Goal: Task Accomplishment & Management: Use online tool/utility

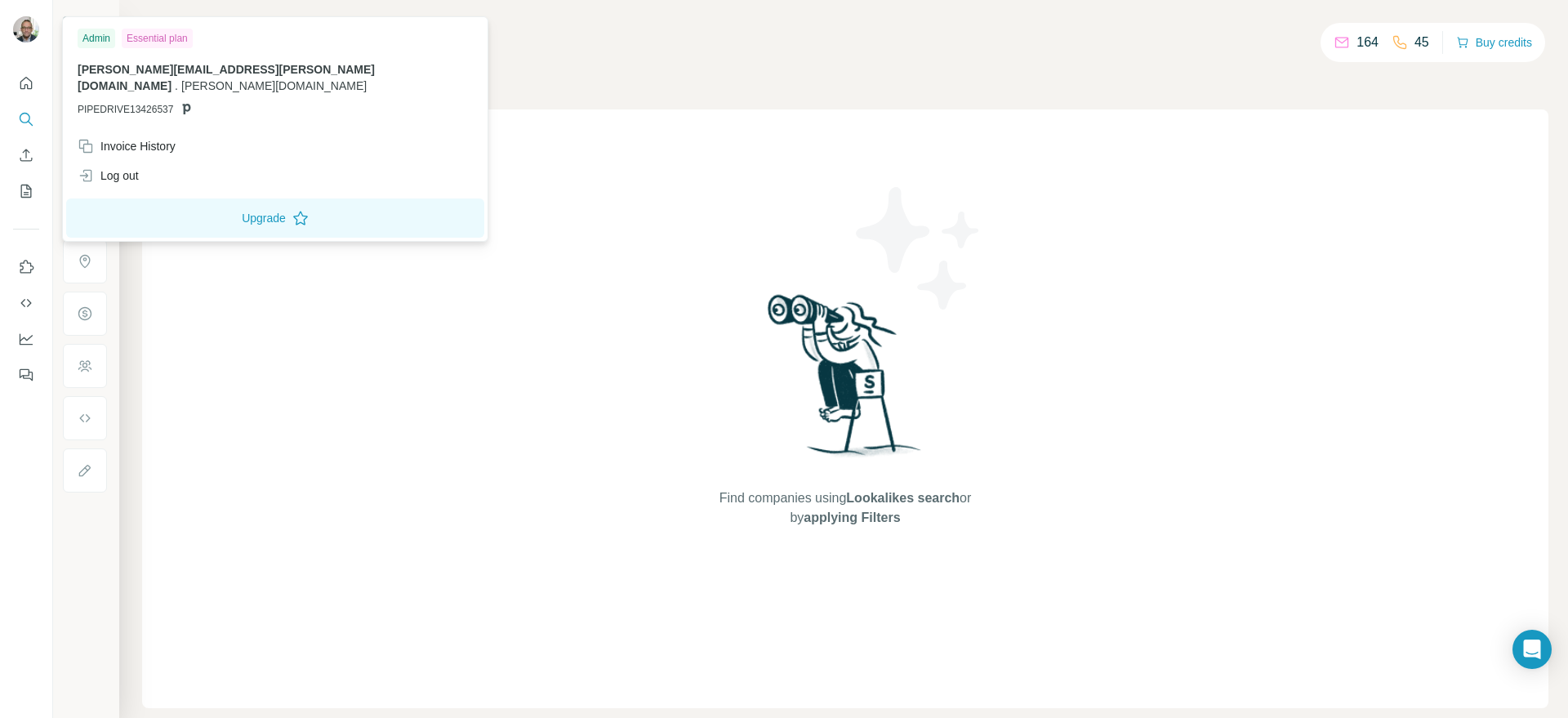
click at [31, 41] on img at bounding box center [26, 29] width 27 height 27
click at [29, 32] on img at bounding box center [26, 29] width 27 height 27
click at [91, 42] on div "Admin" at bounding box center [96, 38] width 37 height 19
click at [96, 42] on div "Admin" at bounding box center [96, 38] width 37 height 19
click at [160, 138] on div "Invoice History" at bounding box center [126, 146] width 98 height 16
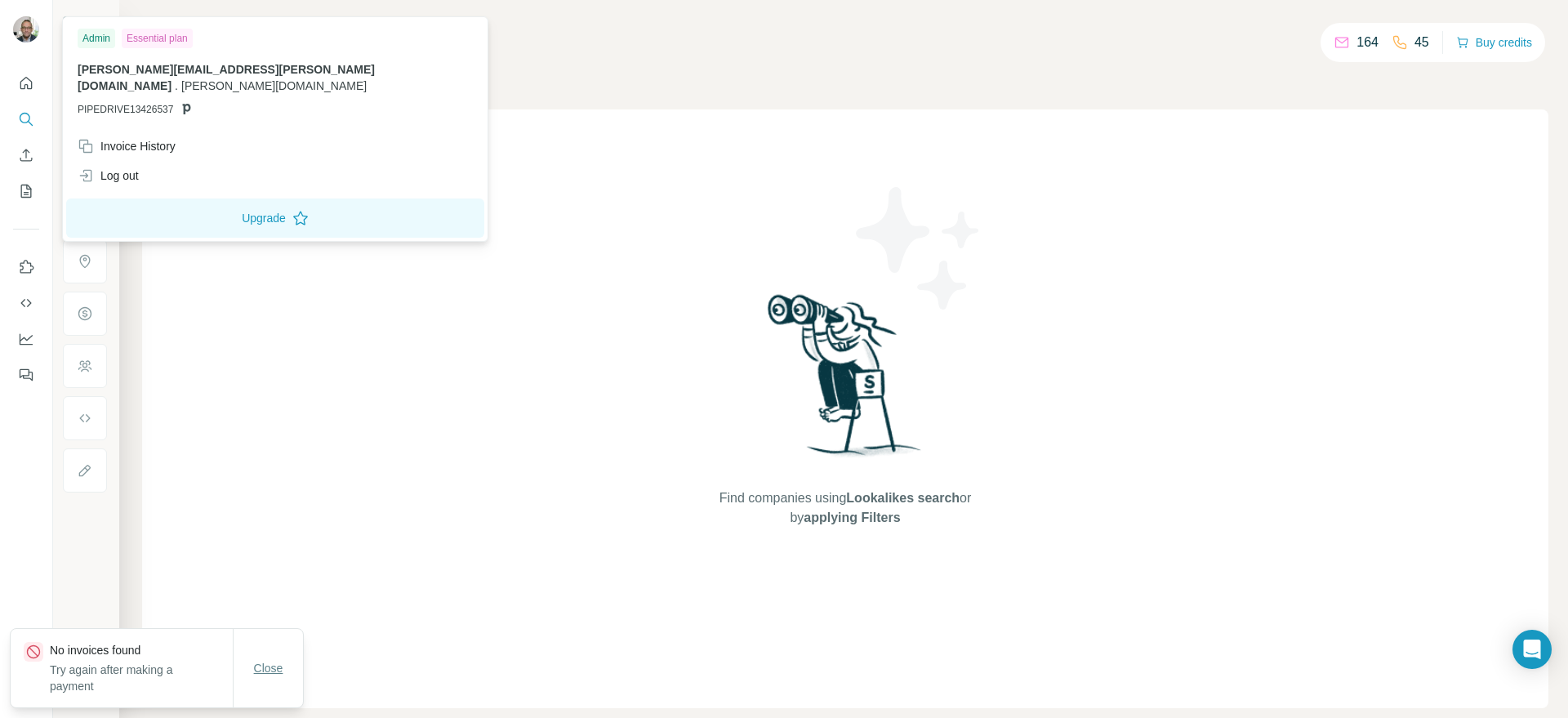
click at [275, 679] on button "Close" at bounding box center [268, 669] width 52 height 29
click at [19, 32] on img at bounding box center [26, 29] width 27 height 27
click at [22, 85] on icon "Quick start" at bounding box center [27, 83] width 16 height 16
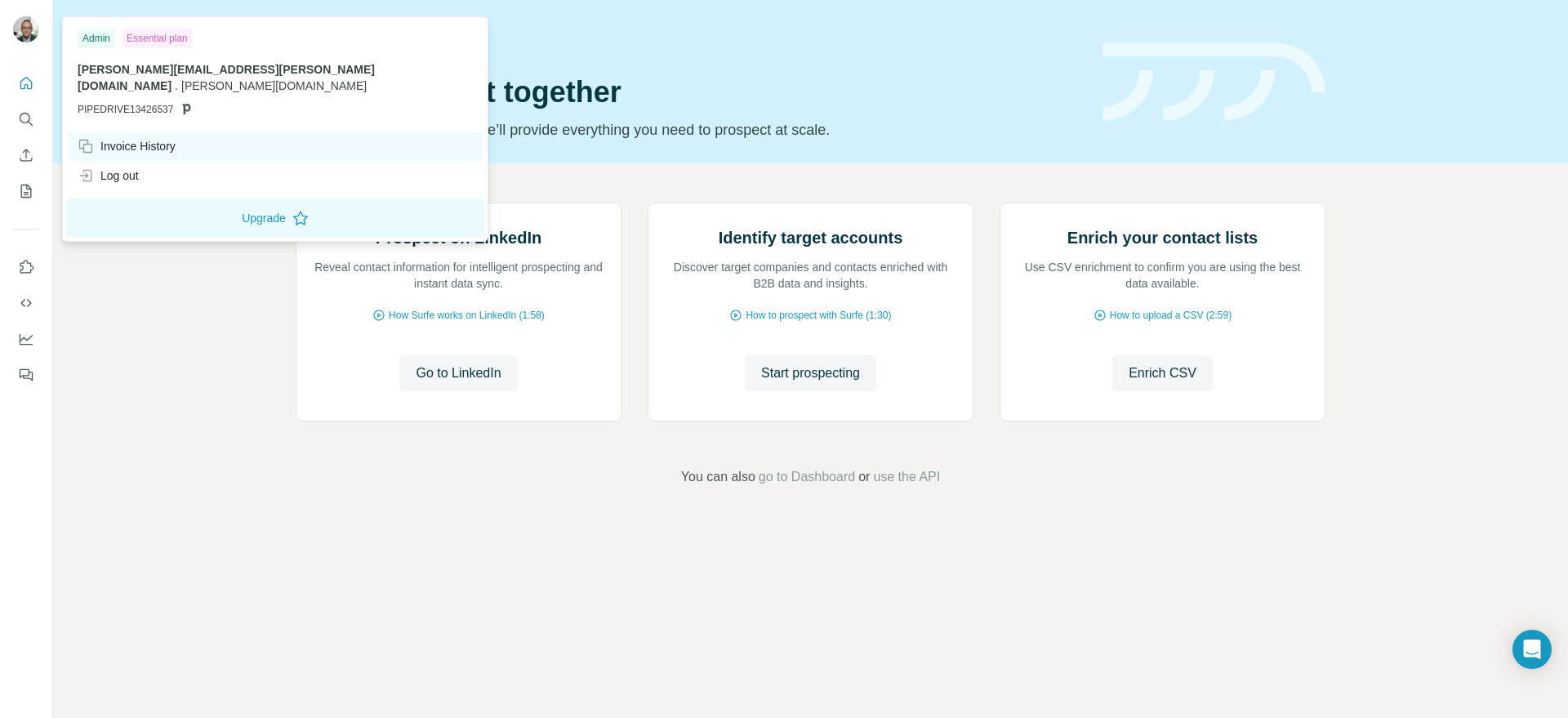
click at [97, 138] on div "Invoice History" at bounding box center [126, 146] width 98 height 16
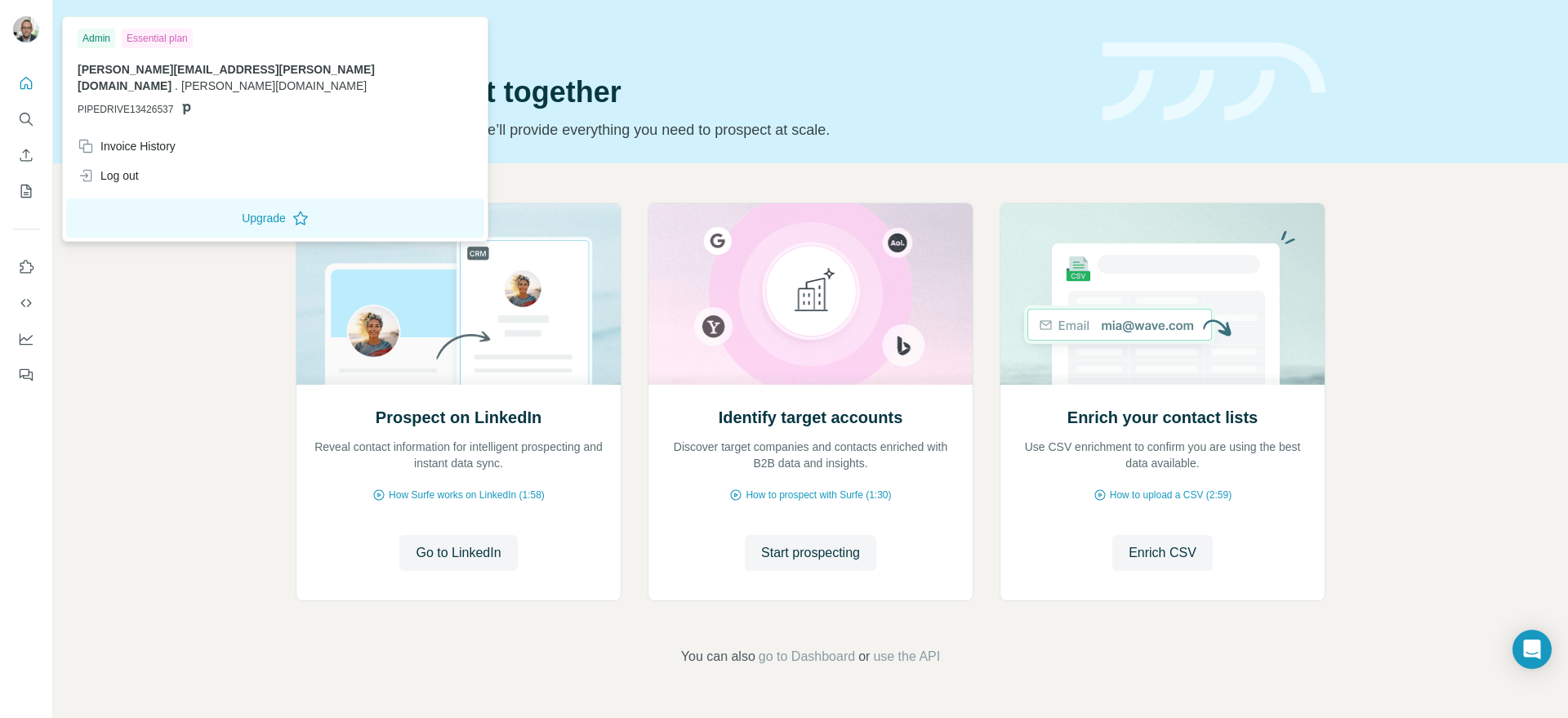
click at [22, 27] on img at bounding box center [26, 29] width 27 height 27
click at [123, 167] on div "Log out" at bounding box center [108, 176] width 61 height 16
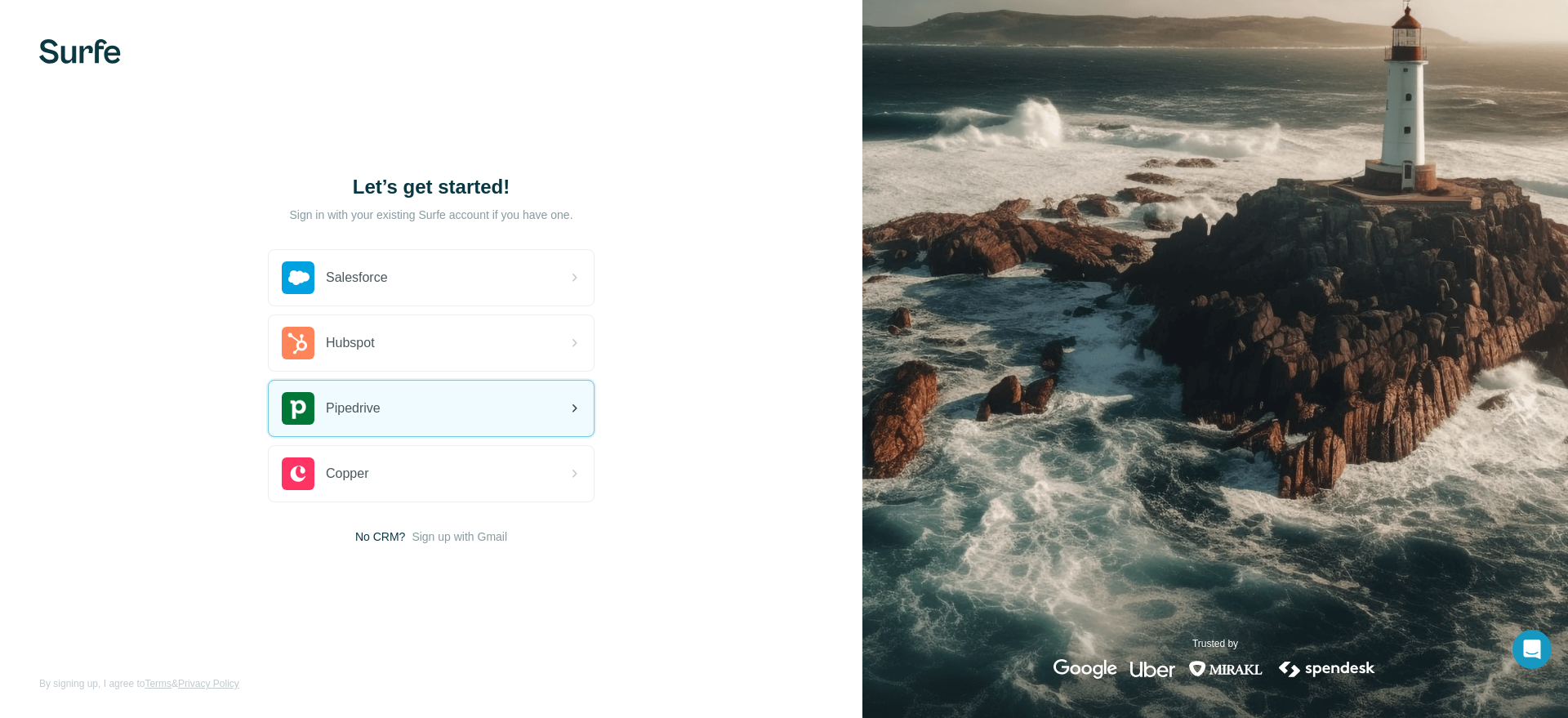
click at [346, 410] on span "Pipedrive" at bounding box center [354, 408] width 55 height 19
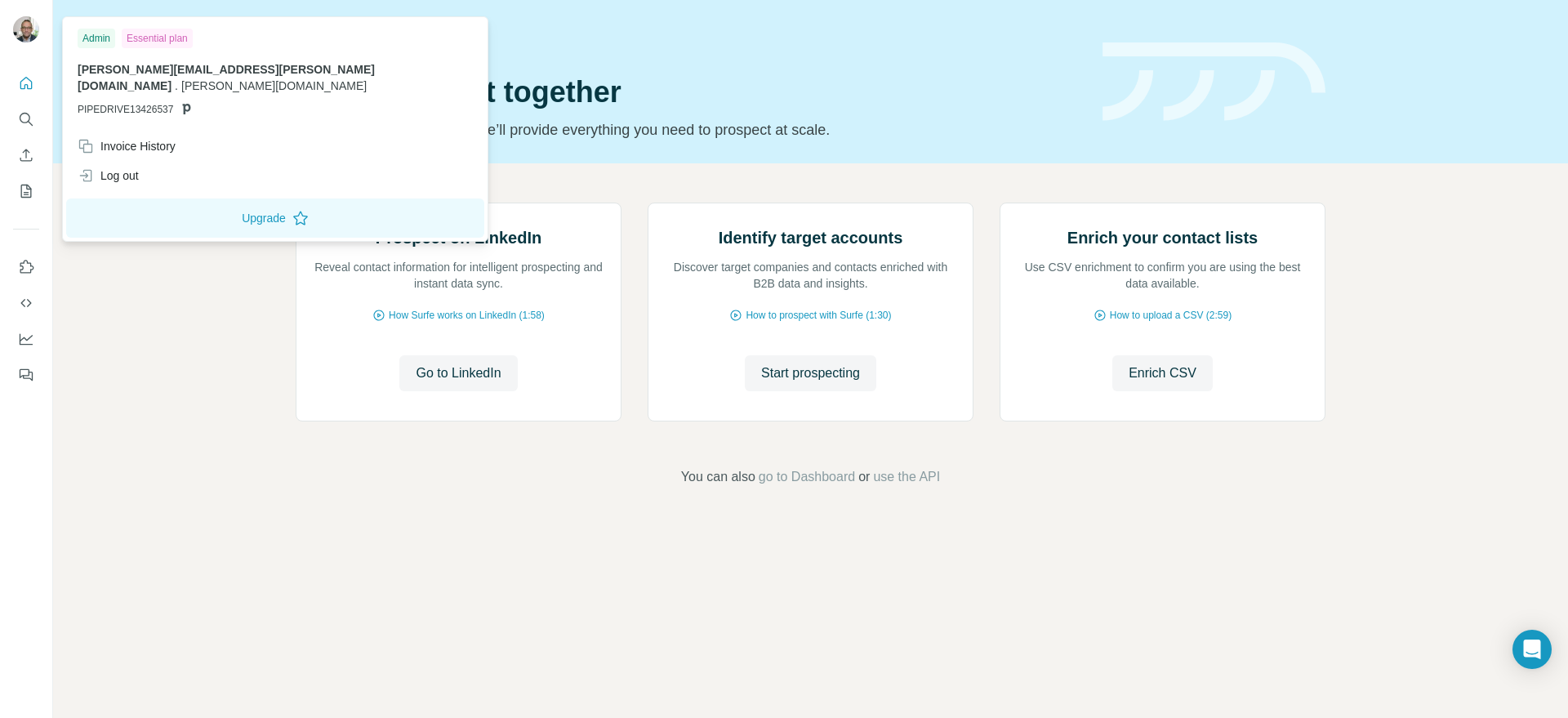
click at [21, 28] on img at bounding box center [26, 29] width 27 height 27
click at [134, 138] on div "Invoice History" at bounding box center [126, 146] width 98 height 16
click at [24, 90] on icon "Quick start" at bounding box center [27, 83] width 16 height 16
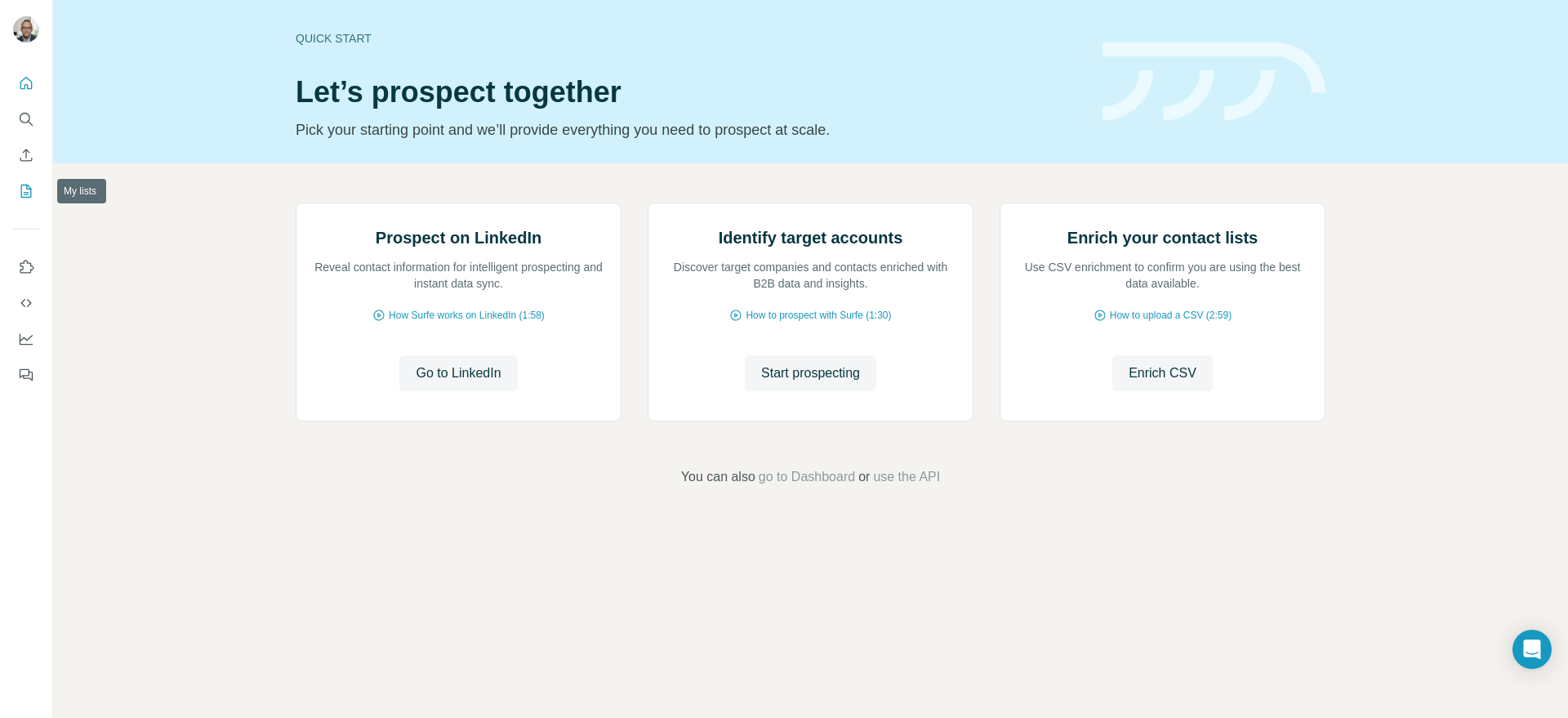
click at [27, 195] on icon "My lists" at bounding box center [27, 190] width 8 height 11
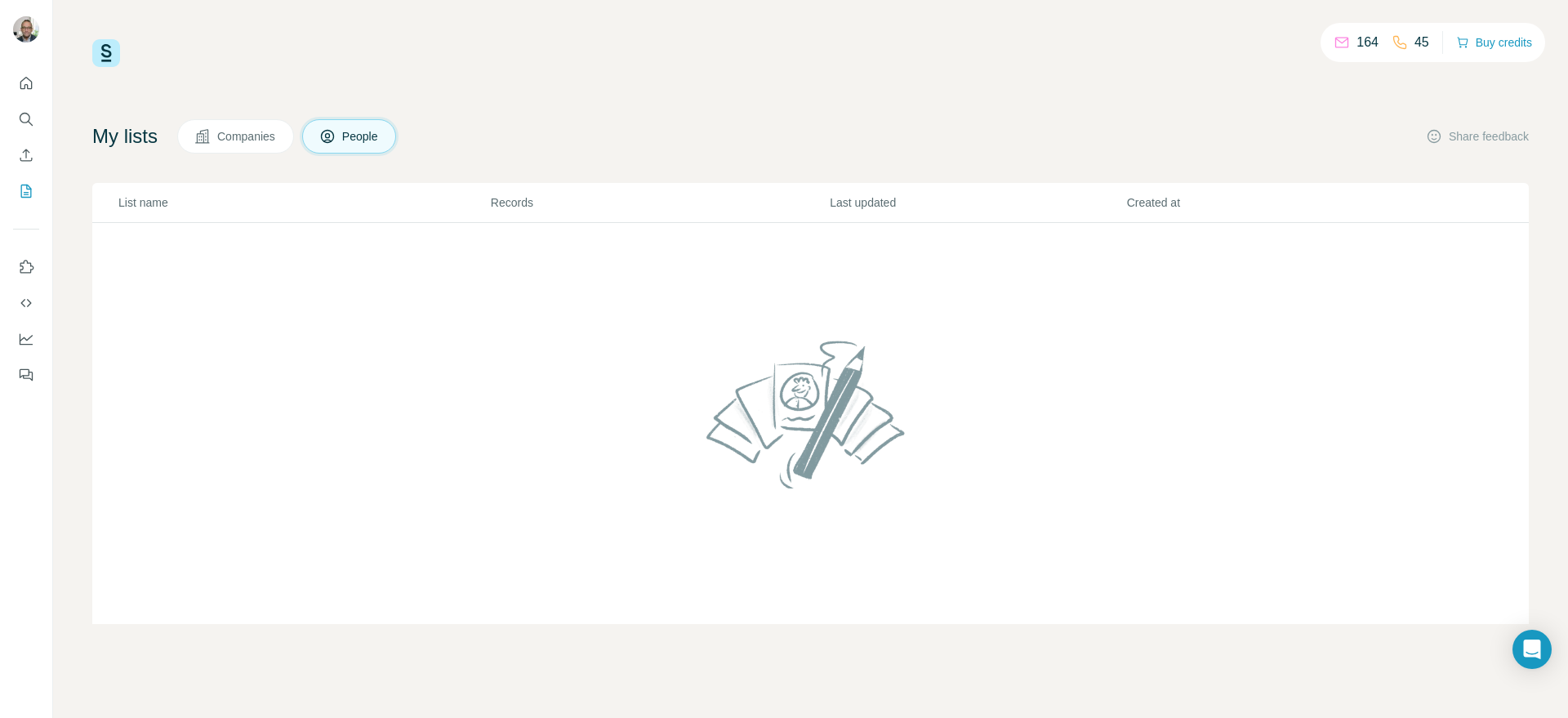
scroll to position [1, 0]
click at [35, 271] on button "Use Surfe on LinkedIn" at bounding box center [26, 267] width 27 height 29
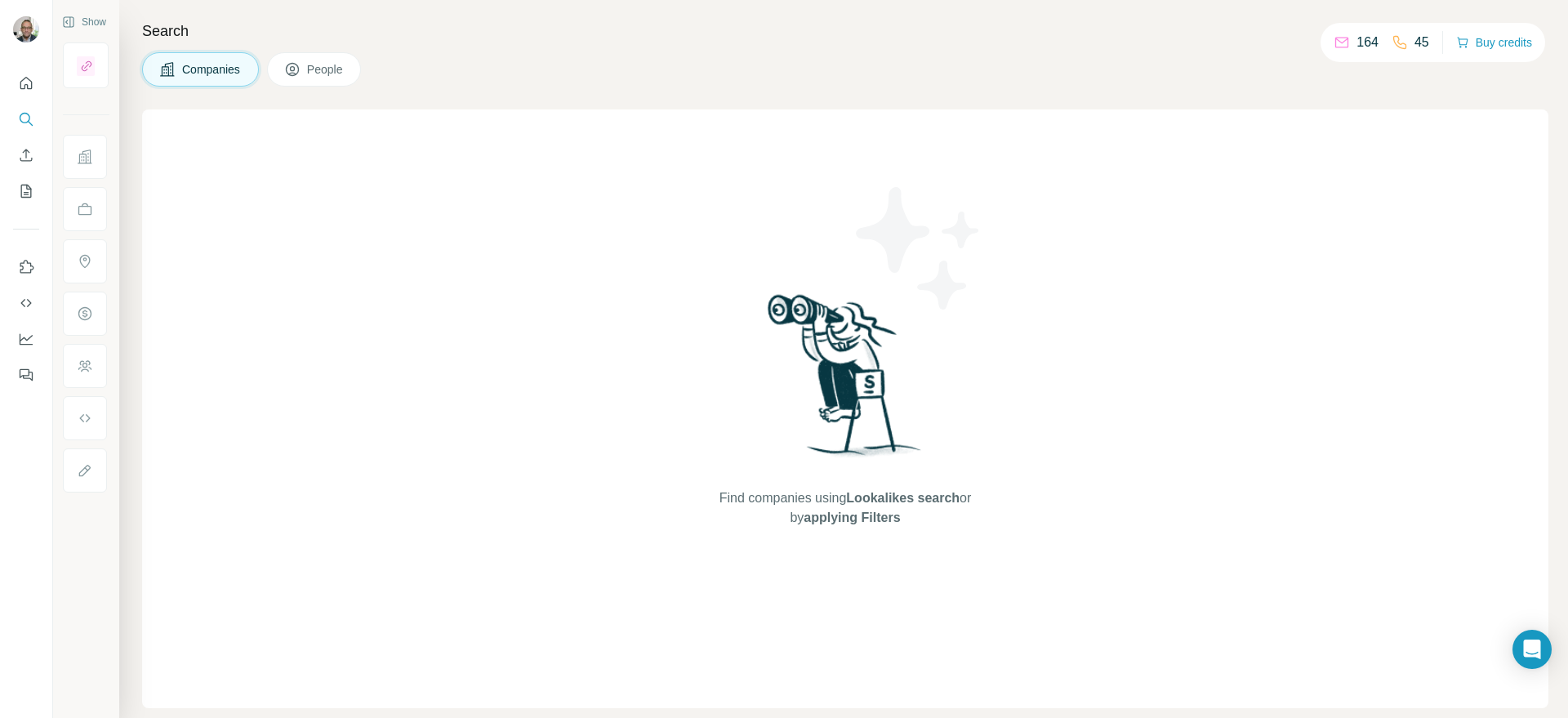
click at [748, 31] on h4 "Search" at bounding box center [845, 30] width 1407 height 23
click at [1344, 48] on div "164" at bounding box center [1356, 42] width 45 height 19
click at [1362, 44] on p "164" at bounding box center [1368, 42] width 22 height 19
click at [320, 70] on span "People" at bounding box center [325, 70] width 37 height 16
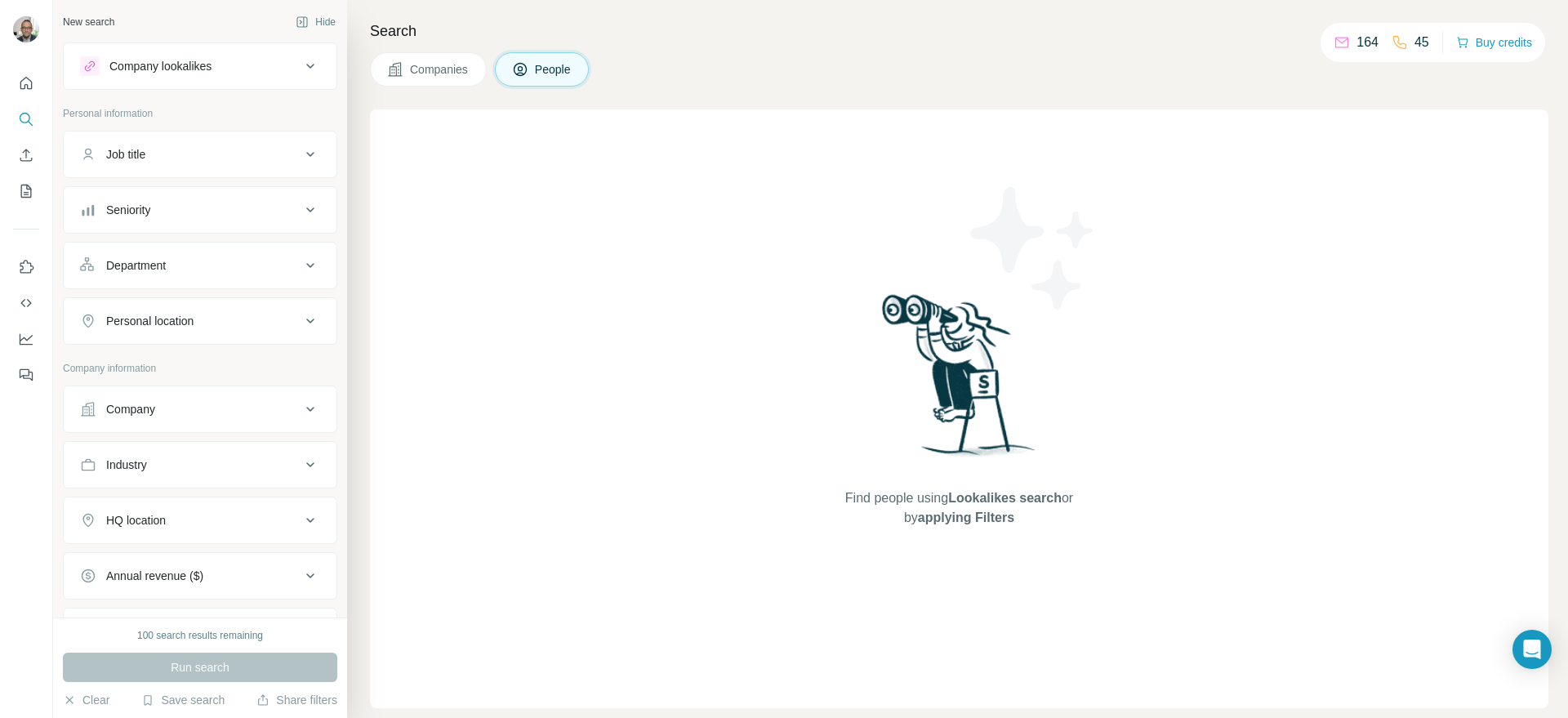
click at [121, 415] on div "Company" at bounding box center [131, 410] width 49 height 16
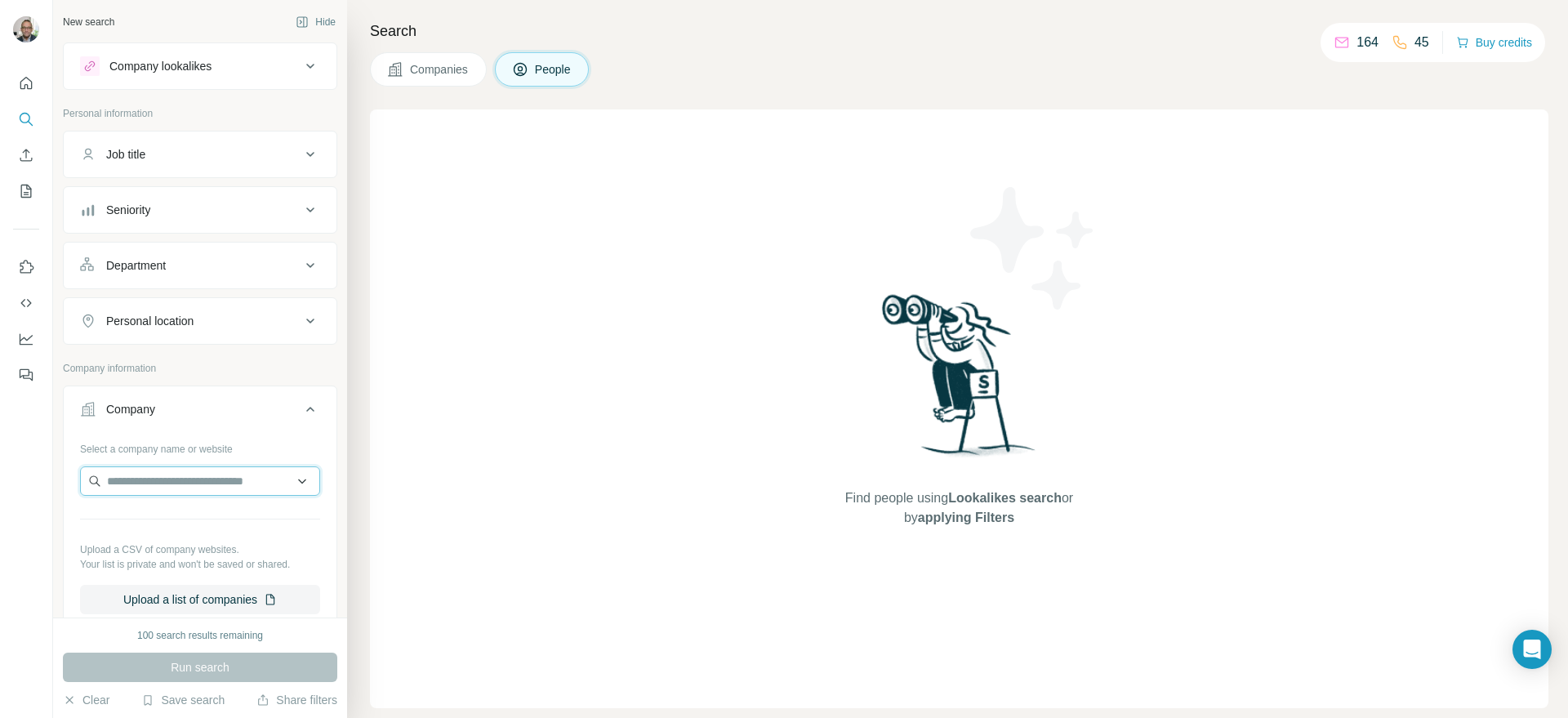
click at [133, 473] on input "text" at bounding box center [200, 481] width 240 height 29
type input "******"
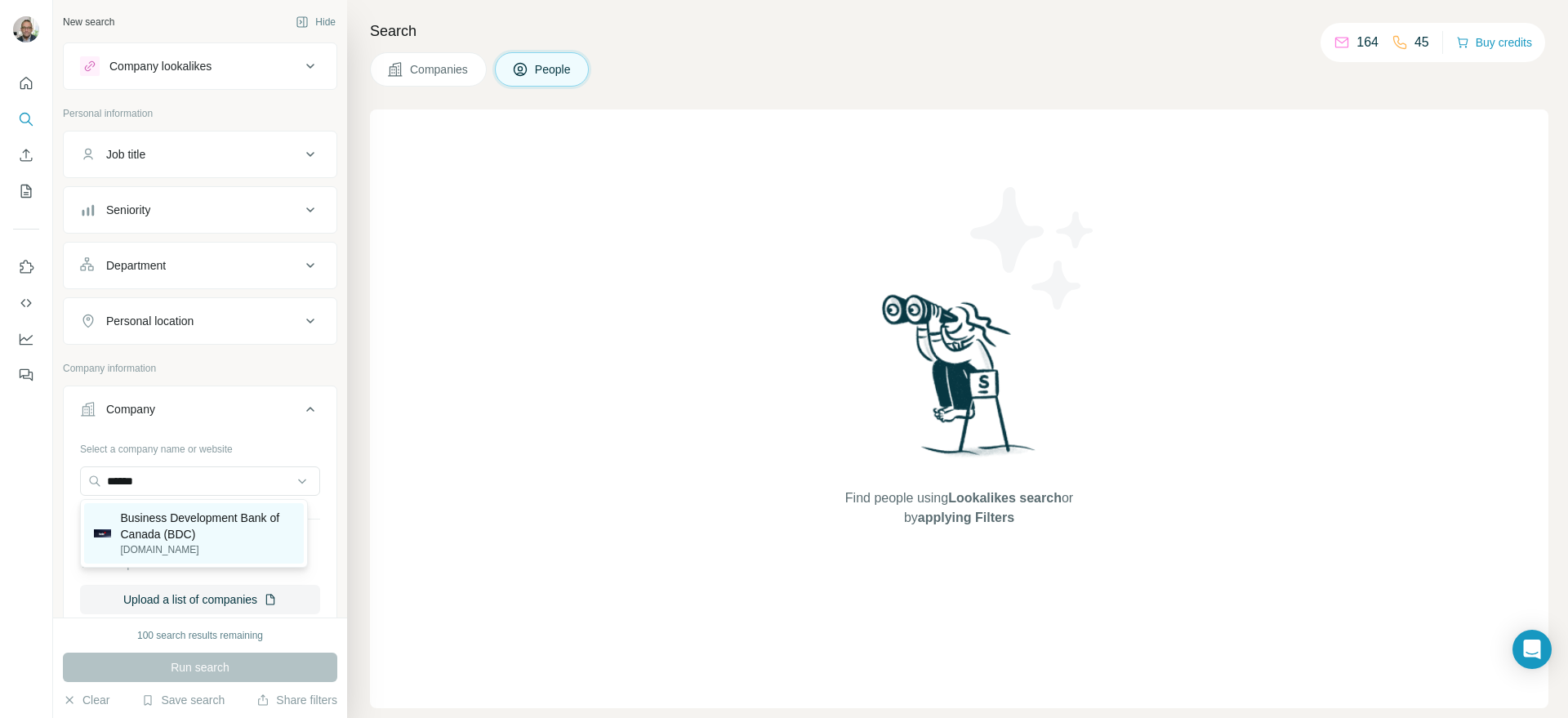
click at [187, 532] on p "Business Development Bank of Canada (BDC)" at bounding box center [208, 527] width 174 height 33
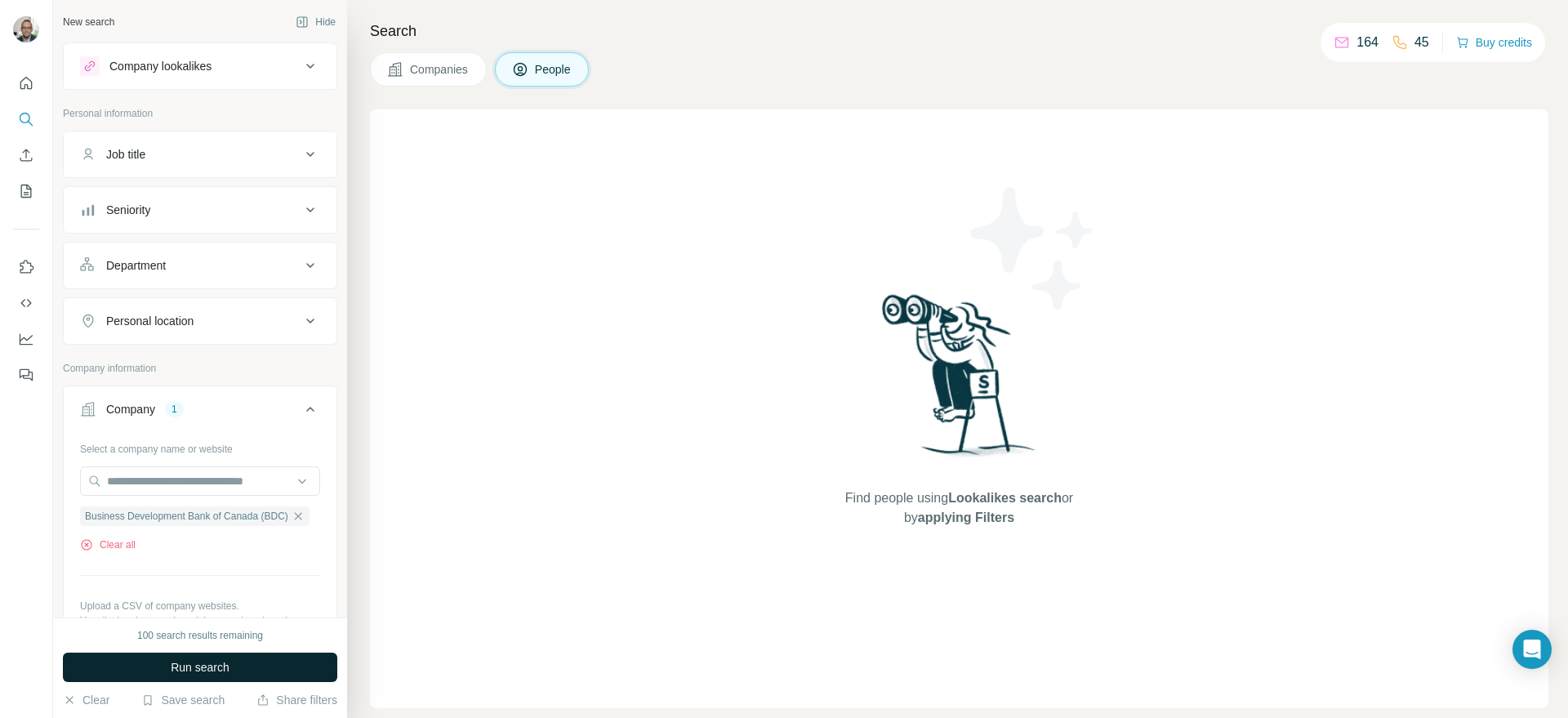
click at [189, 671] on span "Run search" at bounding box center [200, 668] width 59 height 16
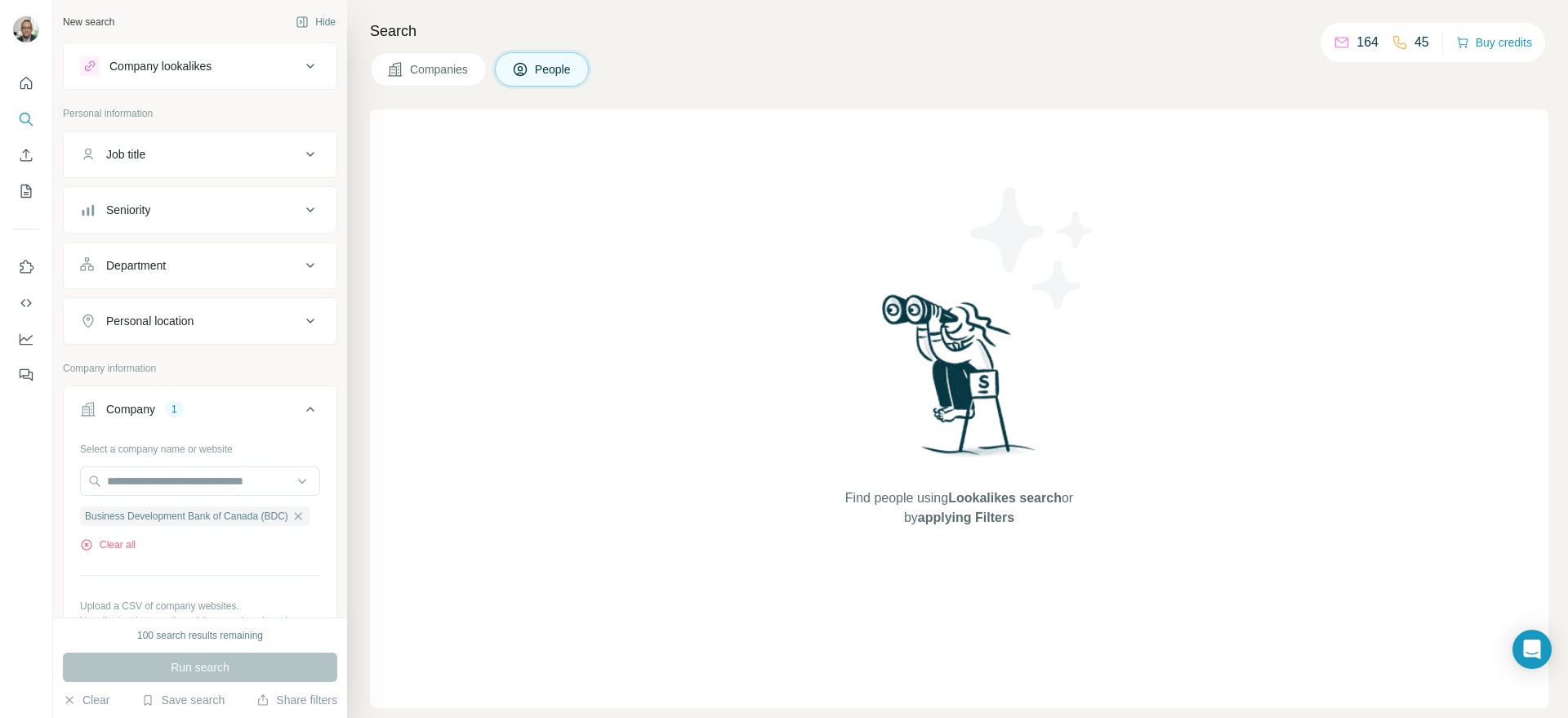
click at [443, 65] on span "Companies" at bounding box center [440, 70] width 59 height 16
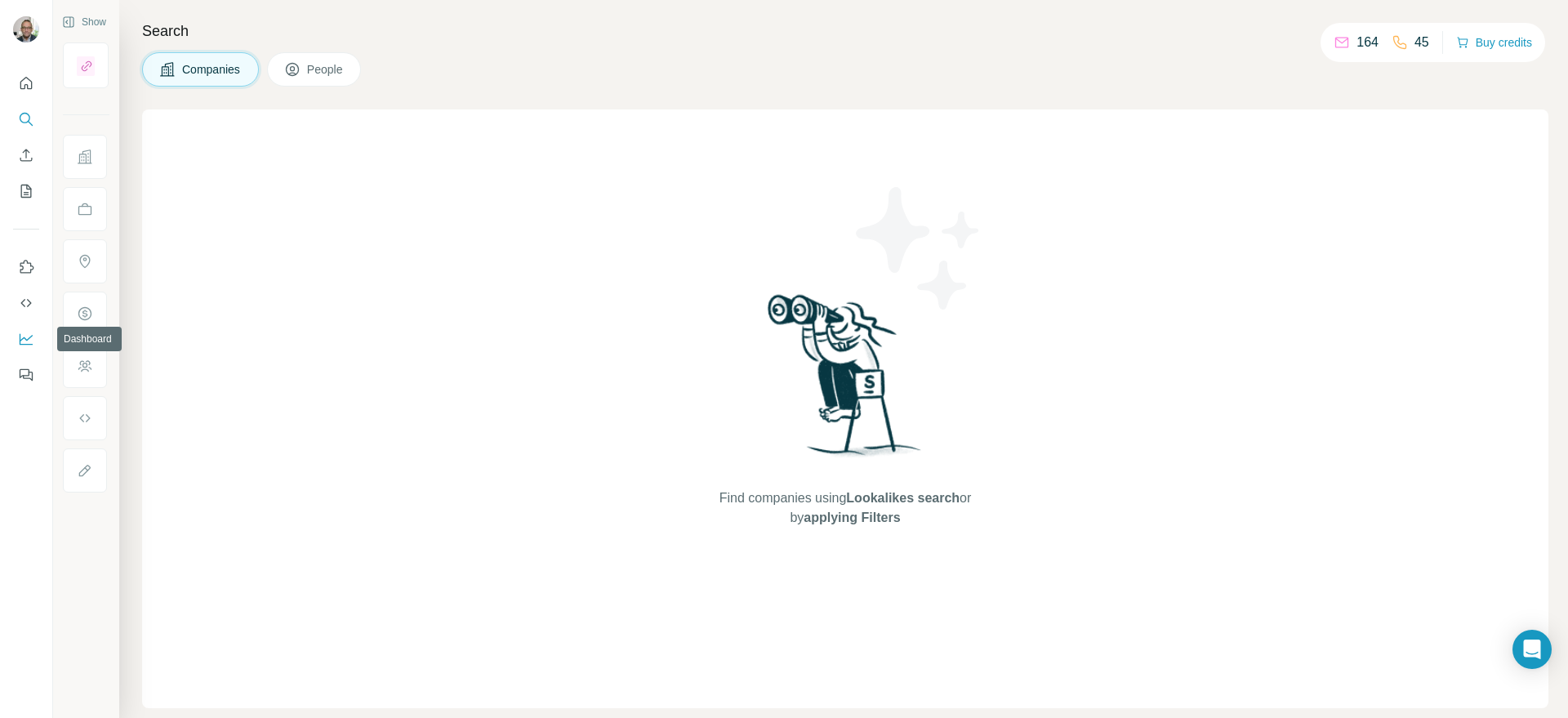
click at [34, 337] on icon "Dashboard" at bounding box center [27, 339] width 16 height 16
